Goal: Transaction & Acquisition: Purchase product/service

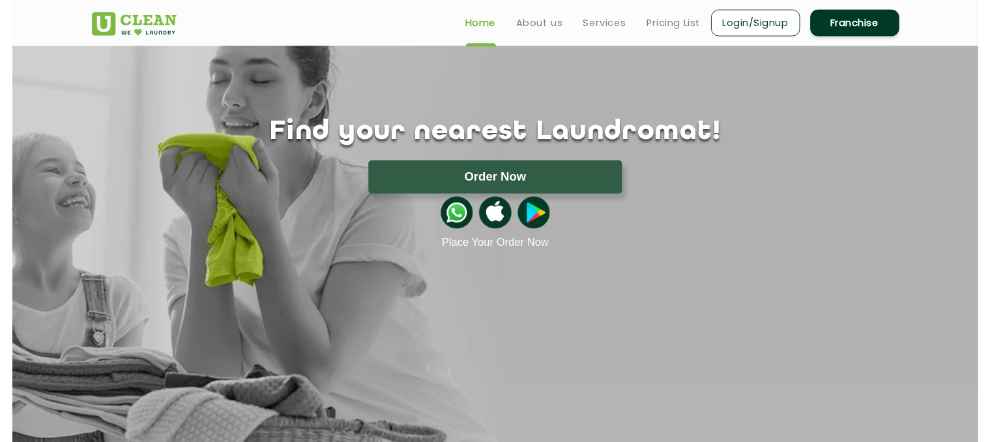
scroll to position [50, 0]
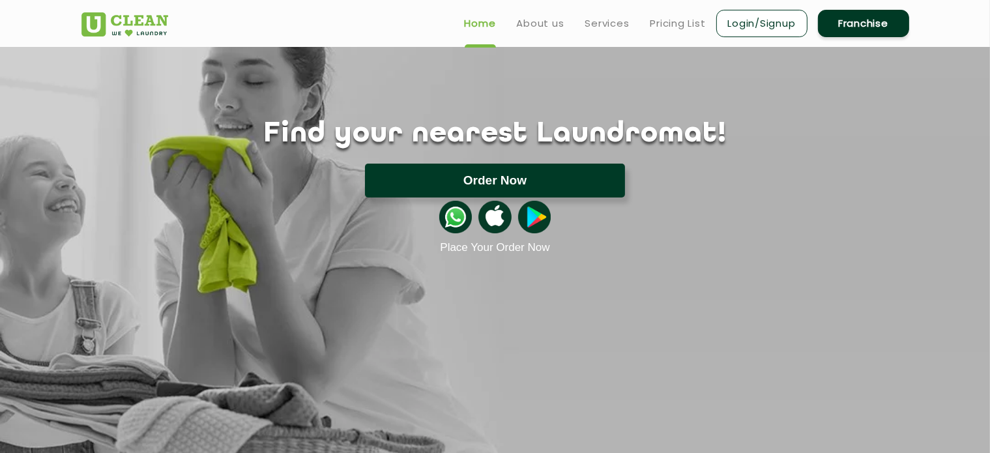
click at [564, 187] on button "Order Now" at bounding box center [495, 181] width 260 height 34
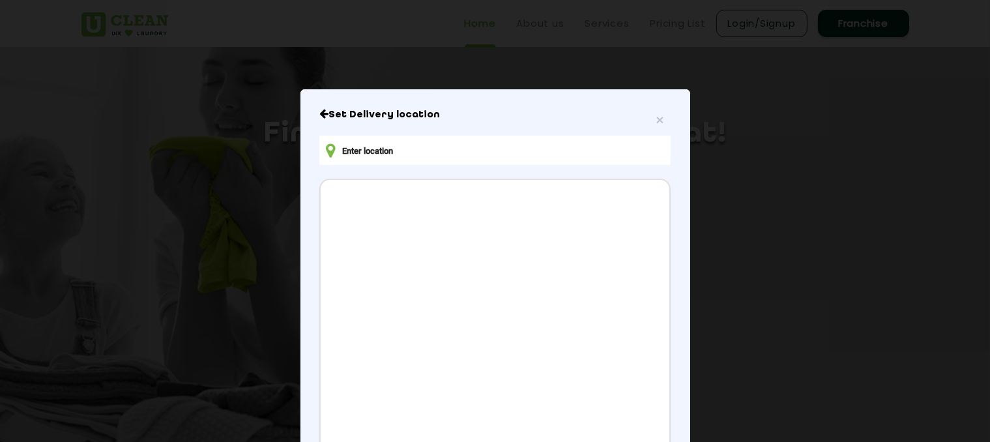
click at [467, 147] on input "text" at bounding box center [494, 150] width 351 height 29
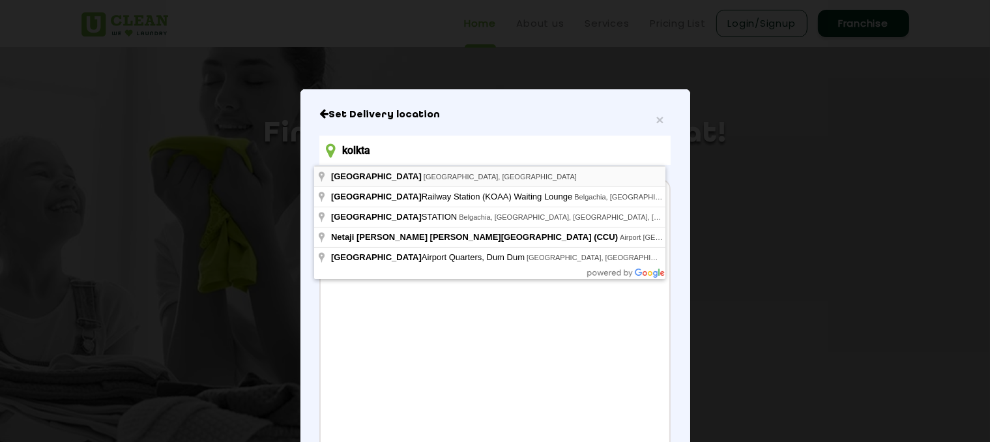
type input "kolkta"
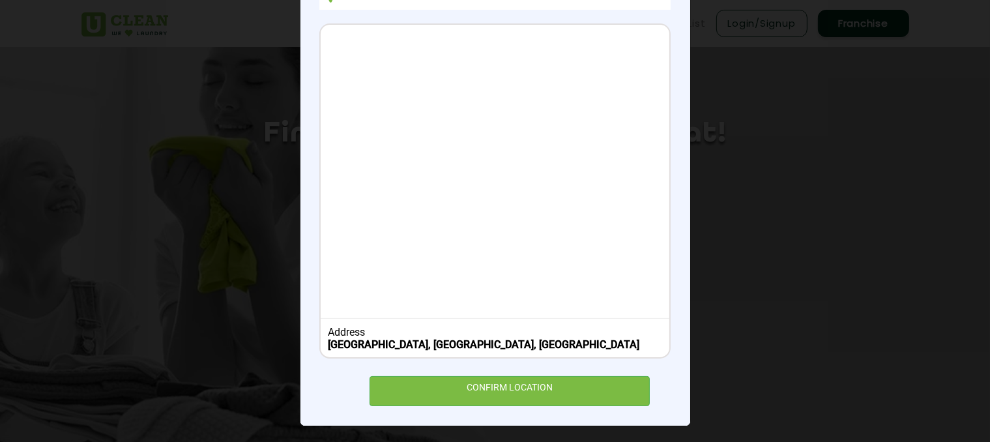
scroll to position [159, 0]
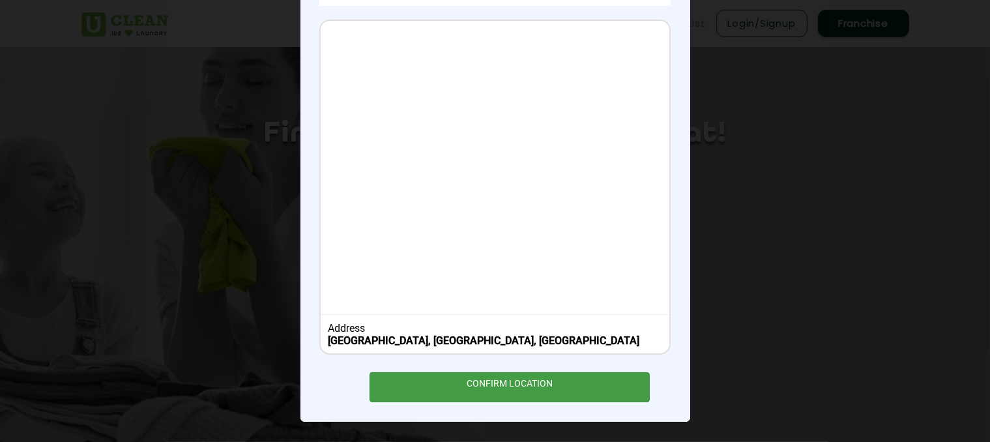
click at [468, 376] on div "CONFIRM LOCATION" at bounding box center [510, 386] width 281 height 29
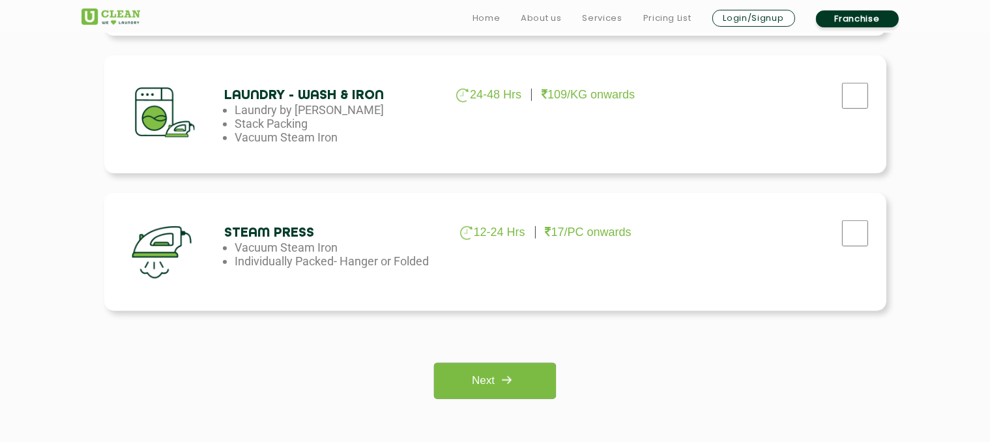
scroll to position [870, 0]
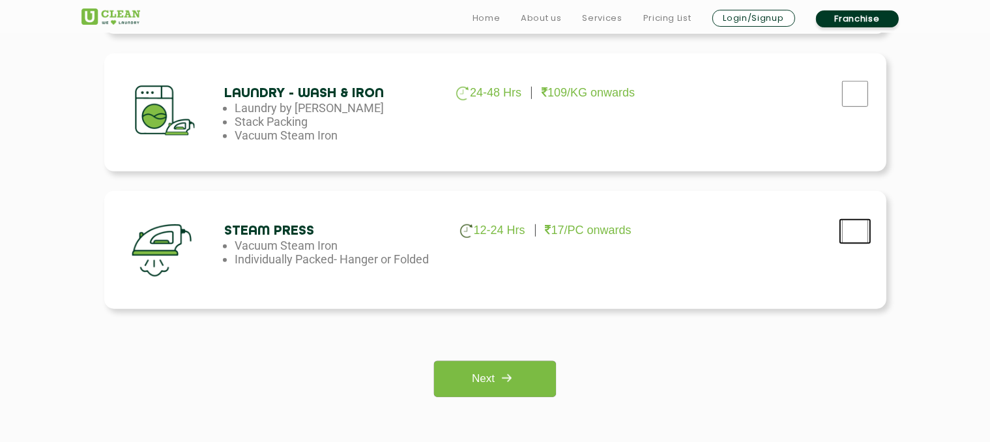
checkbox input "true"
click at [541, 372] on link "Next" at bounding box center [495, 379] width 122 height 36
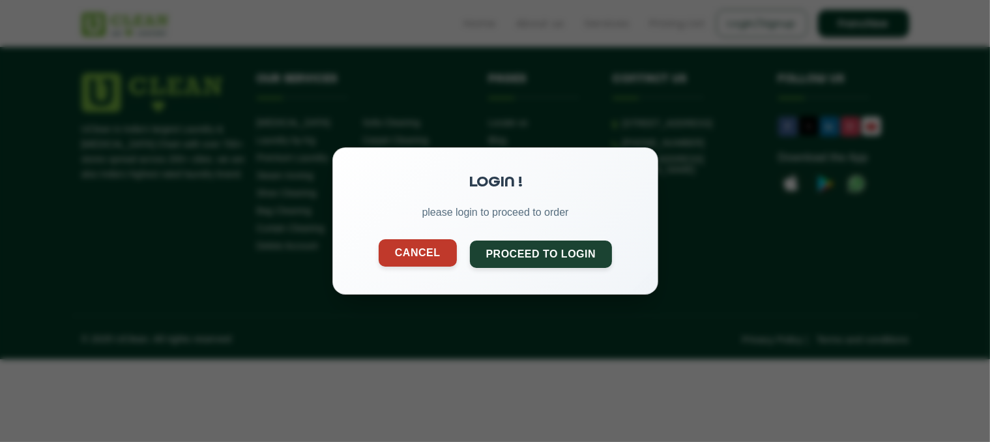
click at [439, 257] on button "Cancel" at bounding box center [417, 252] width 78 height 27
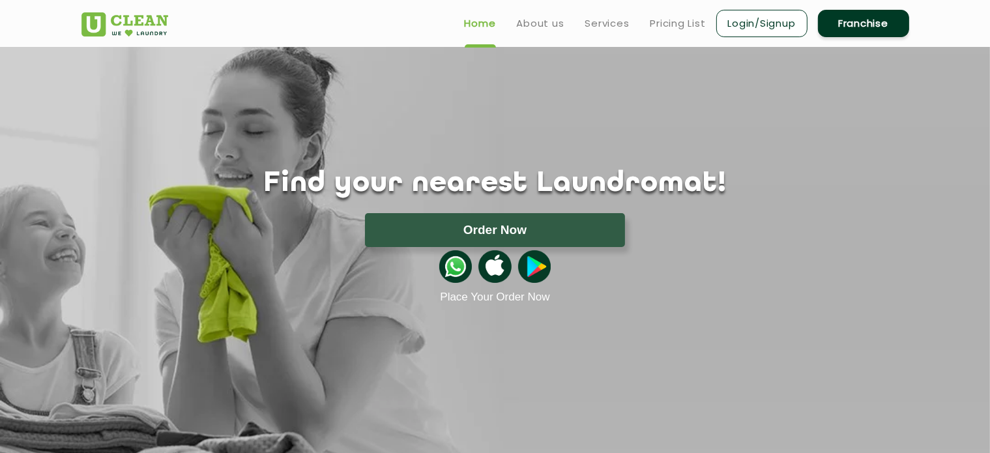
click at [471, 237] on button "Order Now" at bounding box center [495, 230] width 260 height 34
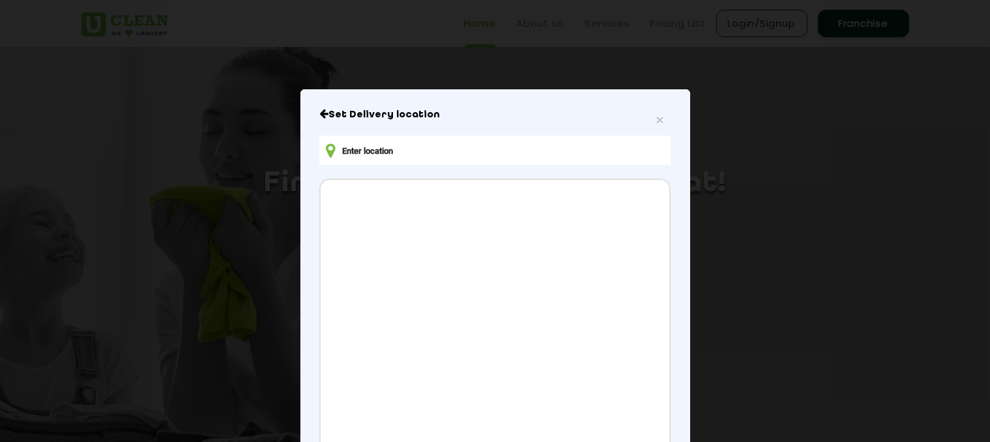
click at [434, 153] on input "text" at bounding box center [494, 150] width 351 height 29
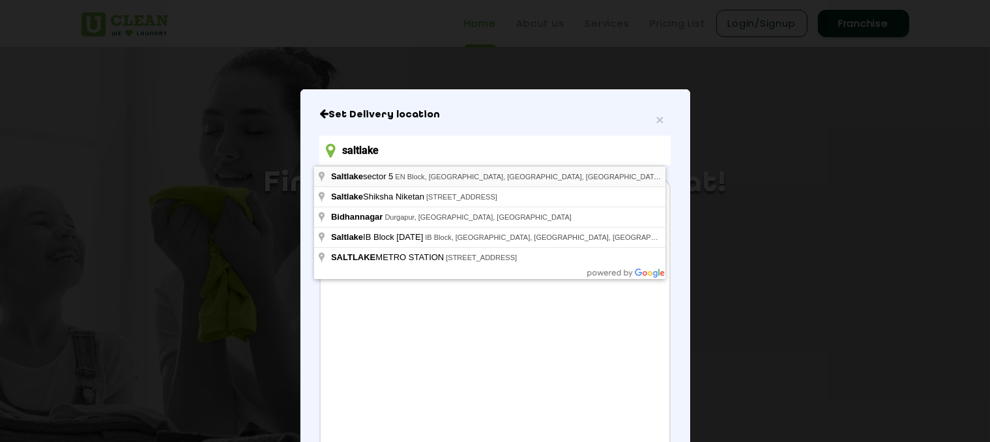
type input "saltlake"
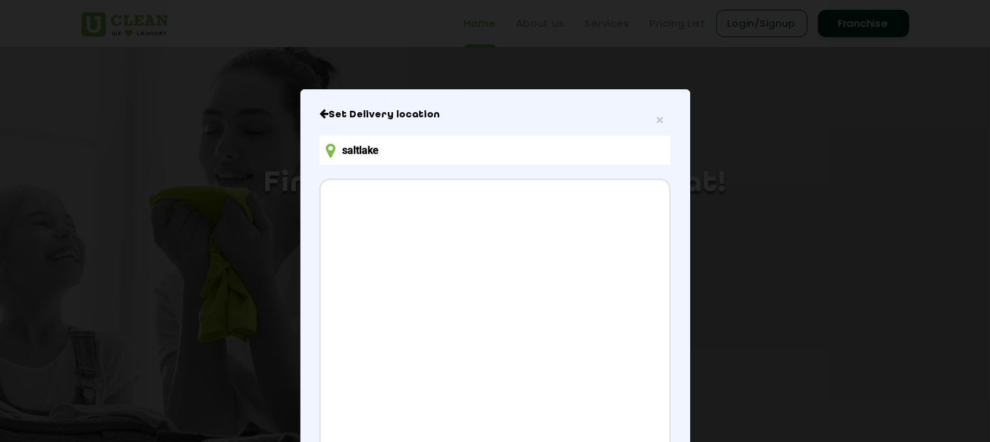
scroll to position [171, 0]
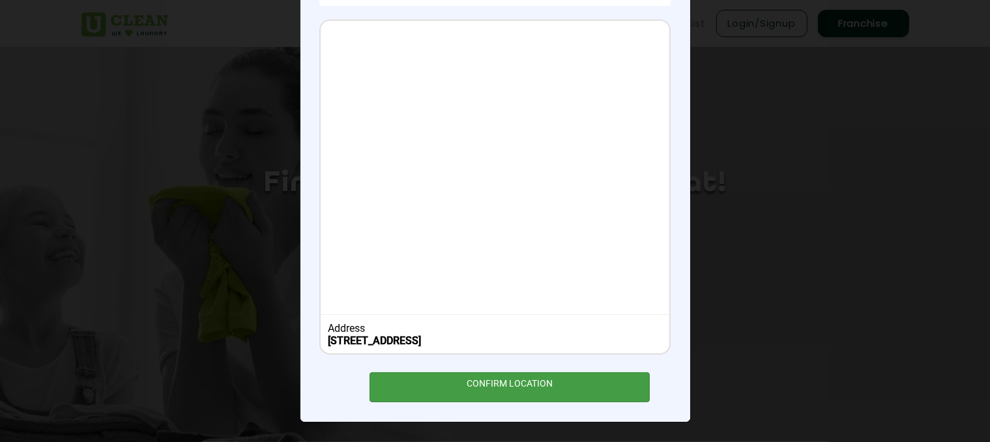
click at [496, 385] on div "CONFIRM LOCATION" at bounding box center [510, 386] width 281 height 29
